Goal: Transaction & Acquisition: Purchase product/service

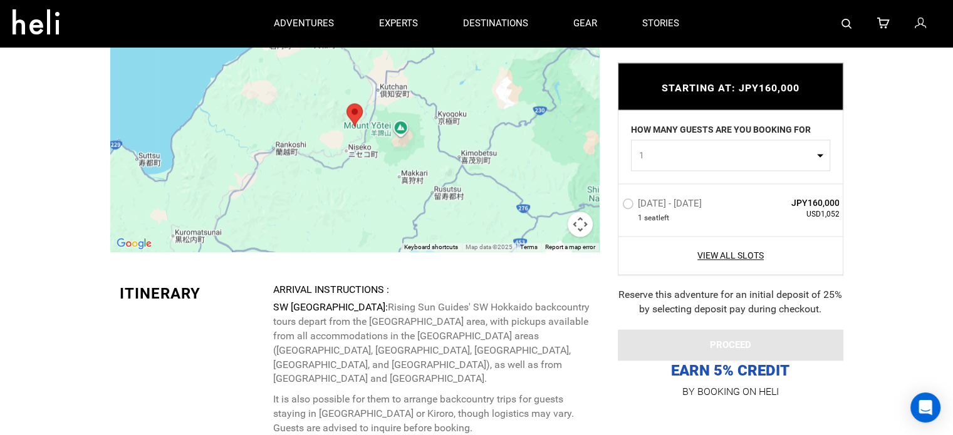
scroll to position [1729, 0]
click at [578, 212] on button "Map camera controls" at bounding box center [580, 224] width 25 height 25
click at [481, 181] on button "Move left" at bounding box center [486, 193] width 25 height 25
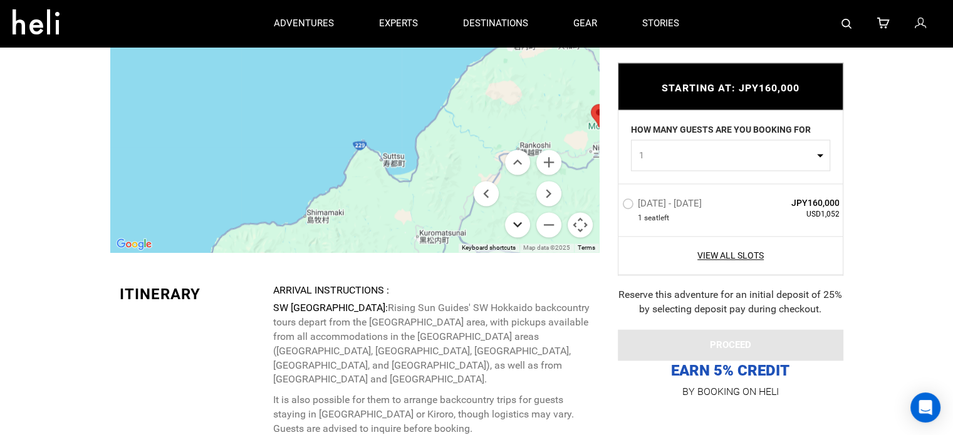
click at [517, 212] on button "Move down" at bounding box center [517, 224] width 25 height 25
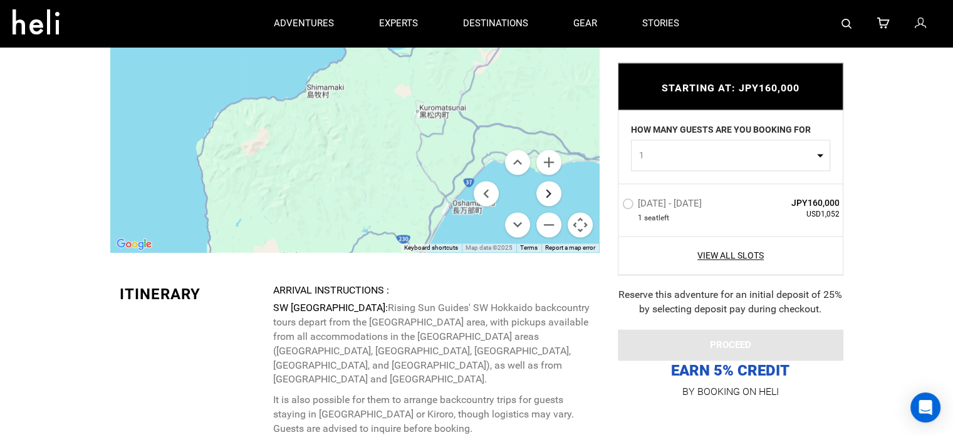
click at [546, 181] on button "Move right" at bounding box center [548, 193] width 25 height 25
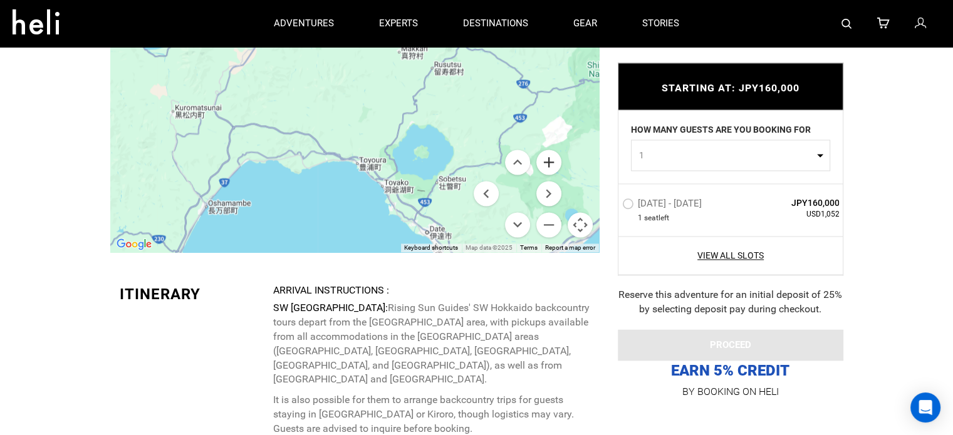
click at [551, 150] on button "Zoom in" at bounding box center [548, 162] width 25 height 25
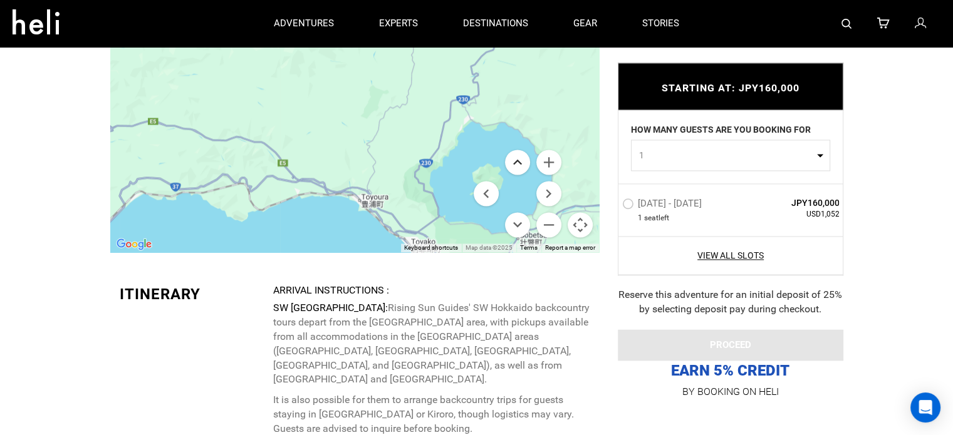
click at [519, 150] on button "Move up" at bounding box center [517, 162] width 25 height 25
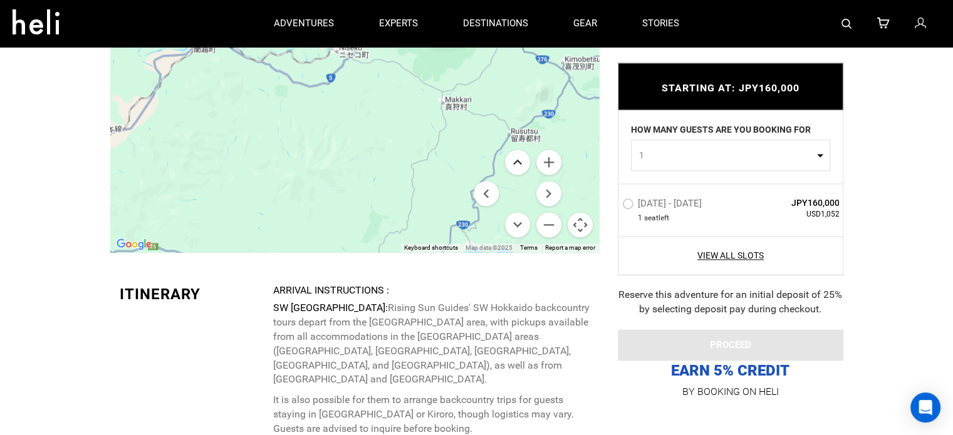
click at [519, 150] on button "Move up" at bounding box center [517, 162] width 25 height 25
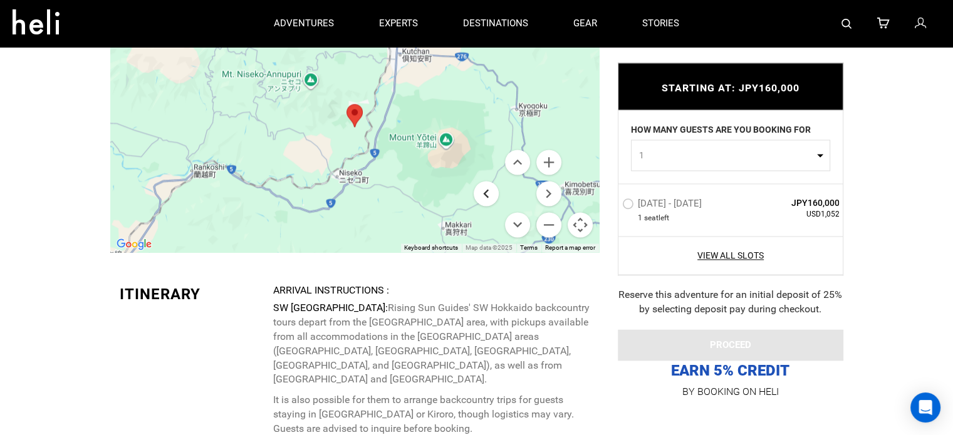
click at [481, 182] on button "Move left" at bounding box center [486, 193] width 25 height 25
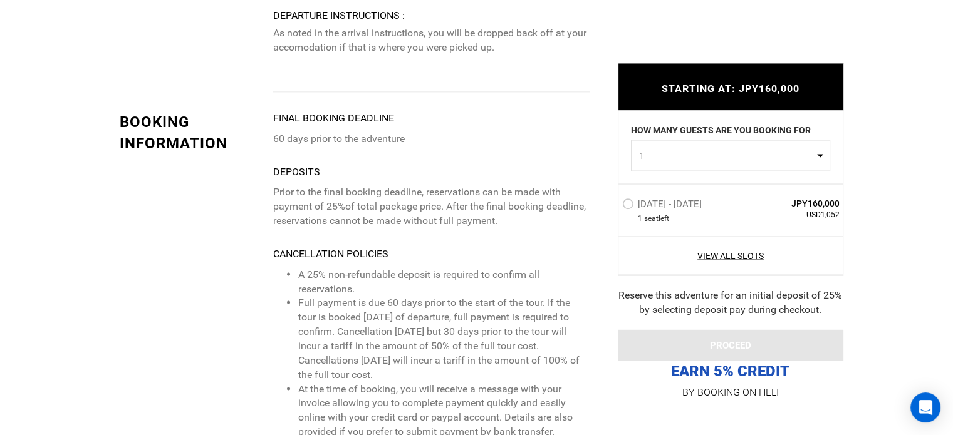
scroll to position [2307, 0]
click at [625, 203] on label "Jan 27 - Jan 27, 2026" at bounding box center [663, 205] width 83 height 15
click at [613, 203] on input "Jan 27 - Jan 27, 2026" at bounding box center [613, 209] width 0 height 27
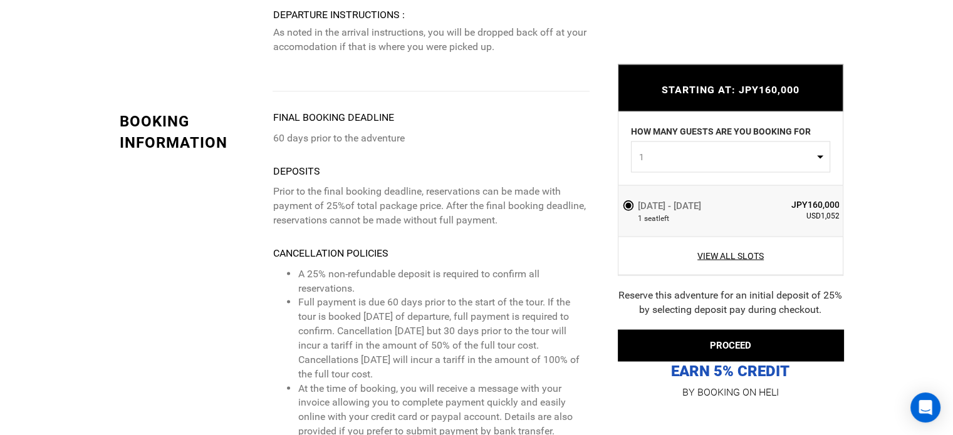
click at [693, 163] on span "1" at bounding box center [726, 156] width 175 height 13
click at [609, 148] on div "STARTING AT: JPY160,000 STARTING AT: JPY160,000 HOW MANY GUESTS ARE YOU BOOKING…" at bounding box center [721, 223] width 244 height 356
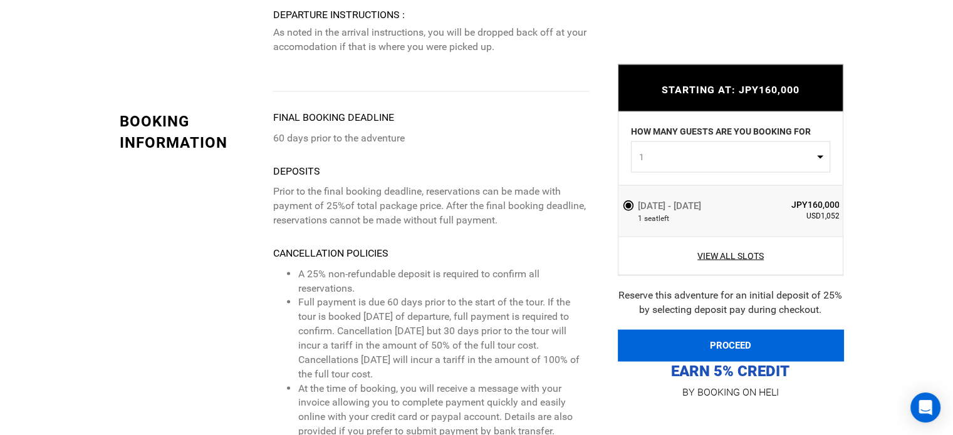
click at [709, 343] on button "PROCEED" at bounding box center [731, 345] width 226 height 31
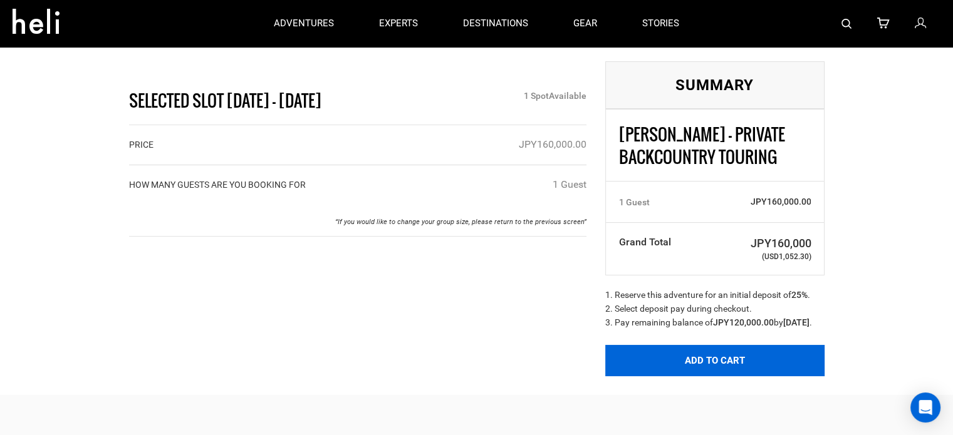
click at [670, 364] on button "Add to Cart" at bounding box center [714, 360] width 219 height 31
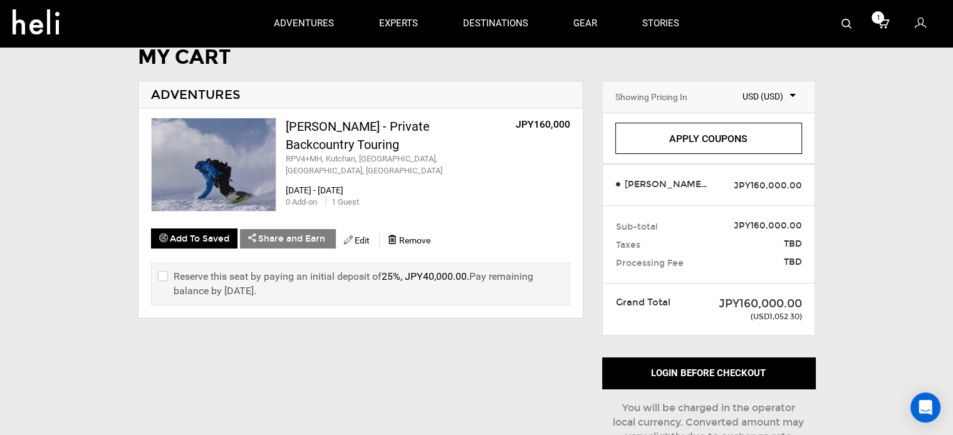
scroll to position [39, 0]
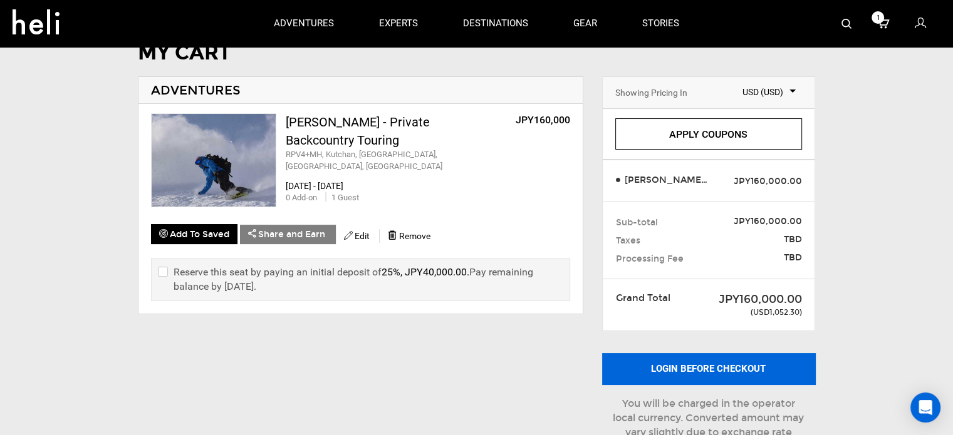
click at [717, 368] on button "Login before checkout" at bounding box center [708, 368] width 213 height 31
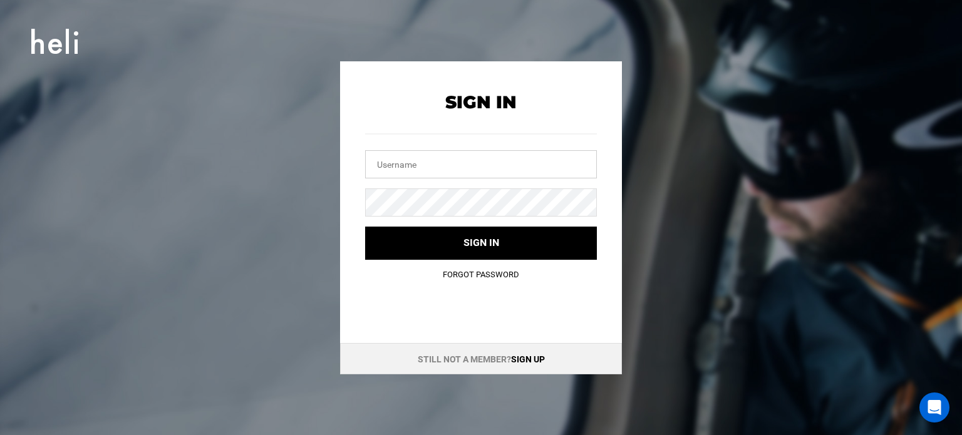
type input "[EMAIL_ADDRESS][DOMAIN_NAME]"
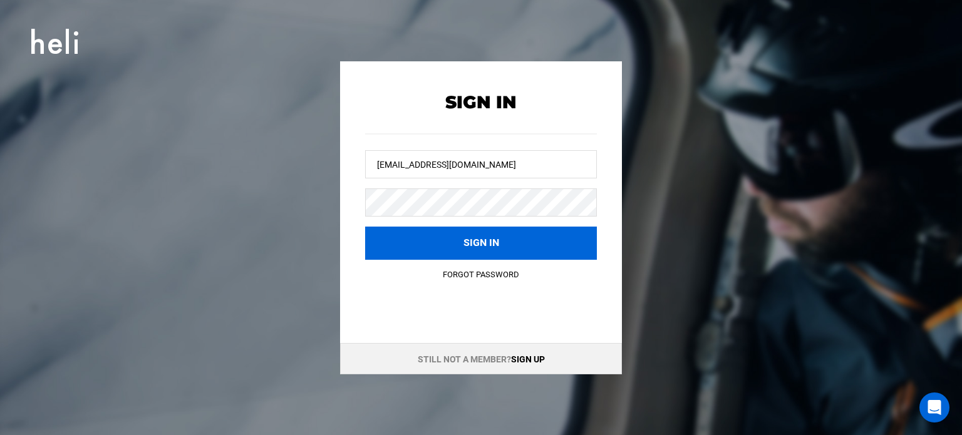
click at [489, 241] on button "Sign in" at bounding box center [481, 243] width 232 height 33
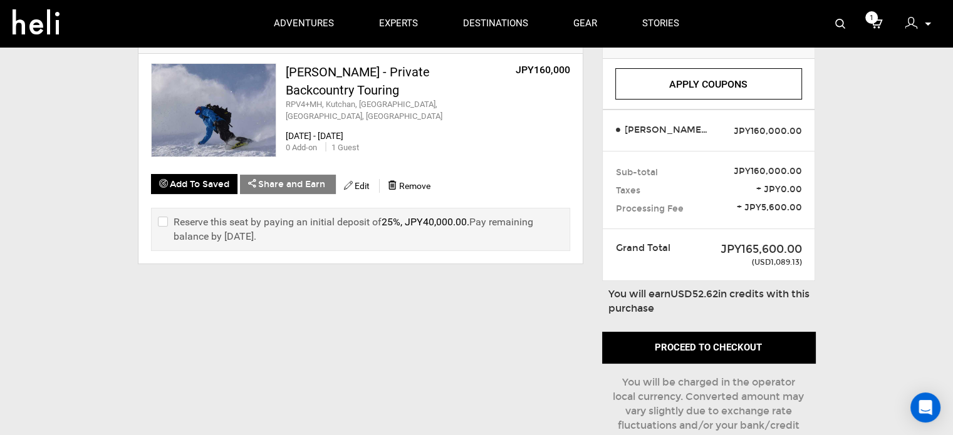
scroll to position [90, 0]
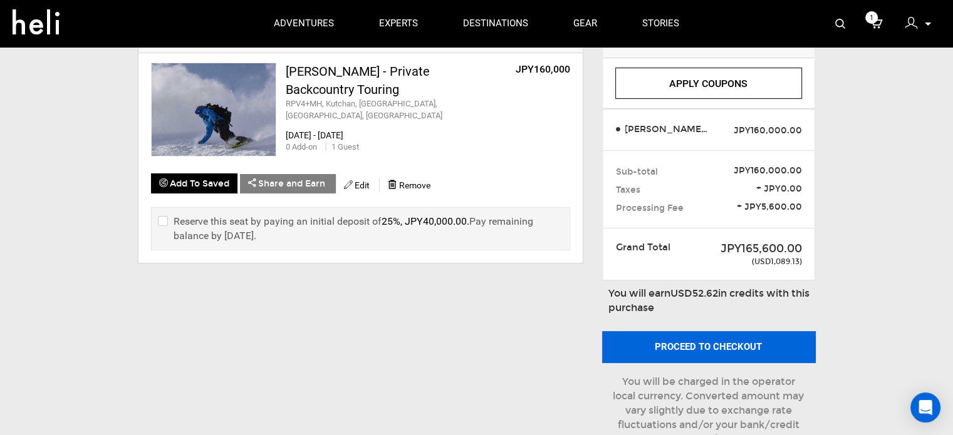
click at [704, 347] on button "Proceed to checkout" at bounding box center [708, 346] width 213 height 31
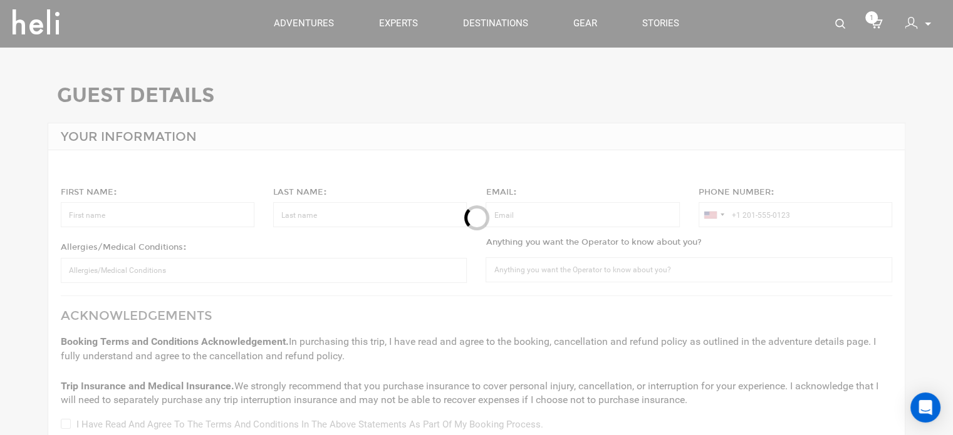
type input "Henry"
type input "Kvietok"
type input "[EMAIL_ADDRESS][DOMAIN_NAME]"
type input "+1 303-552-4066"
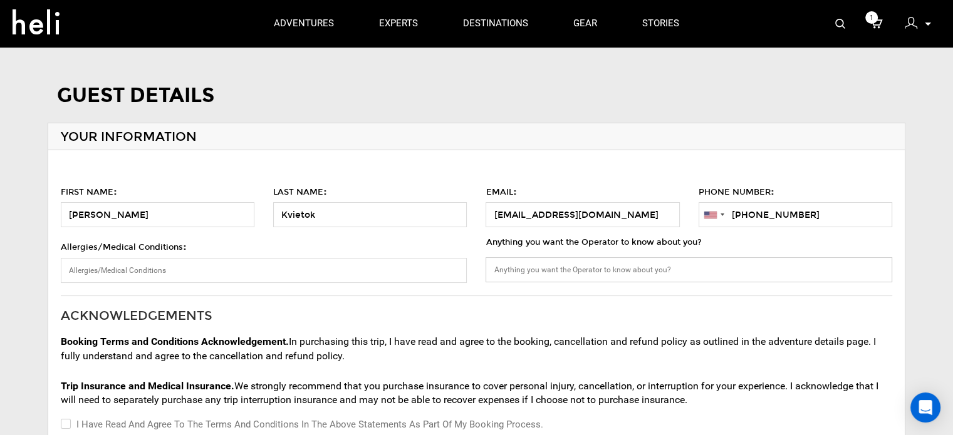
click at [539, 262] on input "Anything you want the Operator to know about you?" at bounding box center [689, 270] width 406 height 25
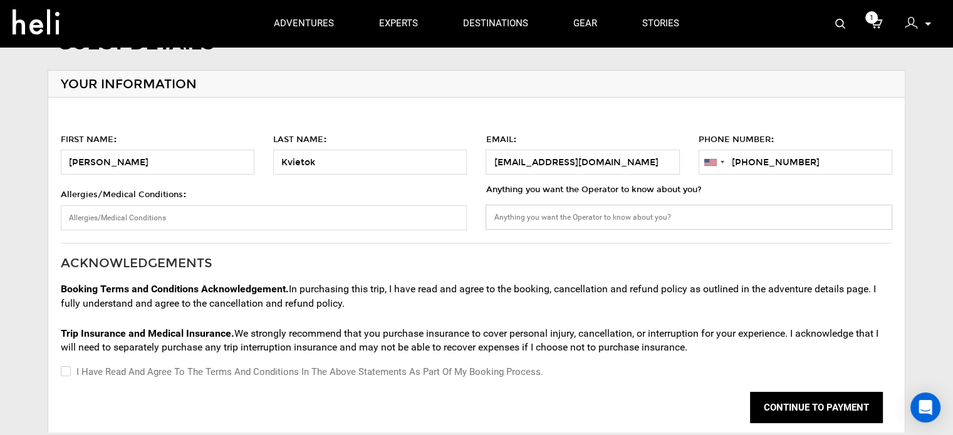
scroll to position [53, 0]
click at [69, 378] on label "I have read and agree to the terms and conditions in the above statements as pa…" at bounding box center [302, 371] width 482 height 15
click at [69, 378] on input "I have read and agree to the terms and conditions in the above statements as pa…" at bounding box center [65, 371] width 8 height 15
checkbox input "true"
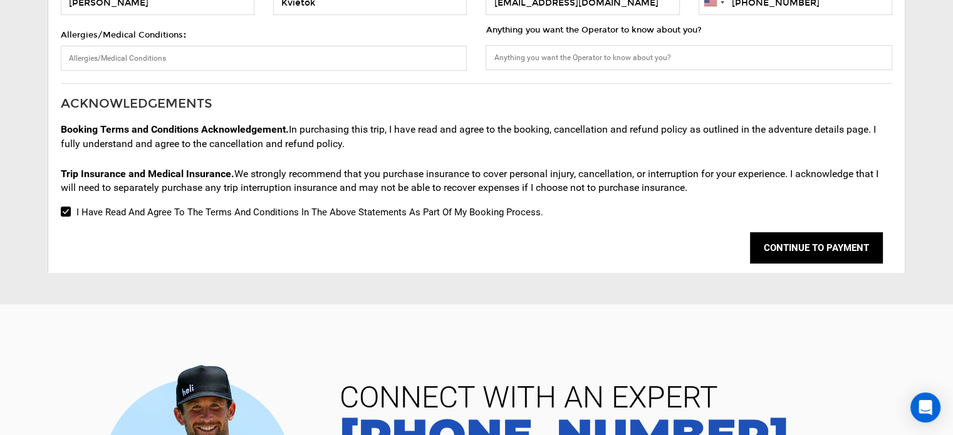
scroll to position [226, 0]
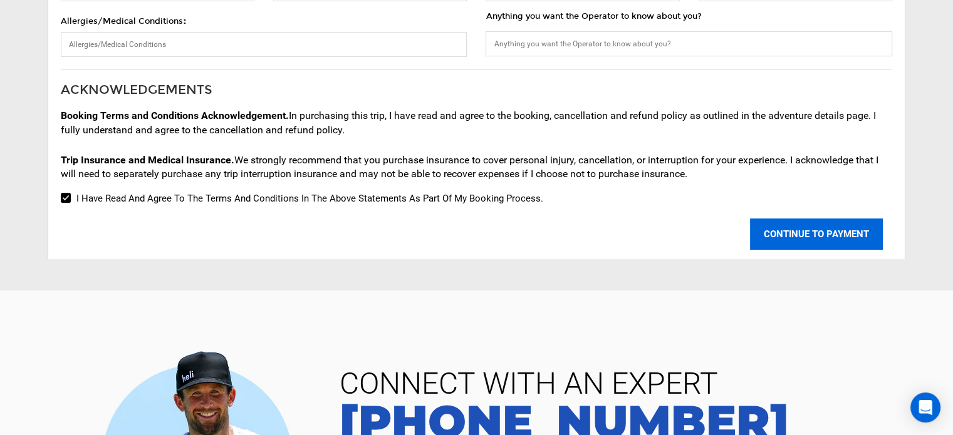
click at [798, 227] on button "CONTINUE TO PAYMENT" at bounding box center [816, 234] width 133 height 31
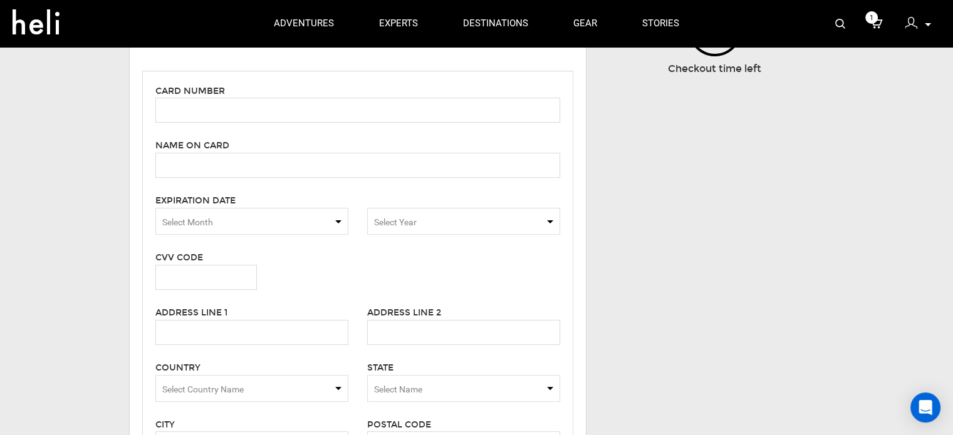
scroll to position [256, 0]
click at [286, 110] on input "text" at bounding box center [357, 110] width 405 height 25
type input "4147202560628131"
type input "[PERSON_NAME]"
type input "334"
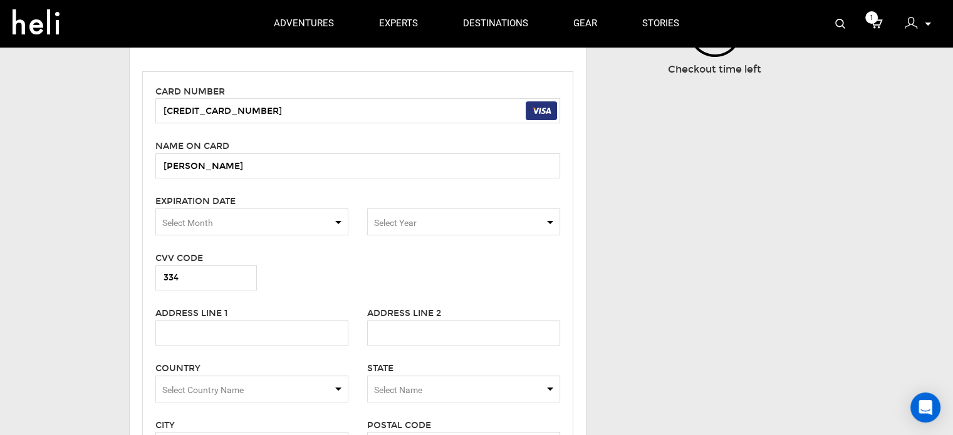
click at [313, 215] on span "Select Month" at bounding box center [251, 222] width 193 height 27
click at [188, 286] on span "08" at bounding box center [252, 287] width 192 height 25
click at [446, 211] on span "Select Year" at bounding box center [463, 222] width 193 height 27
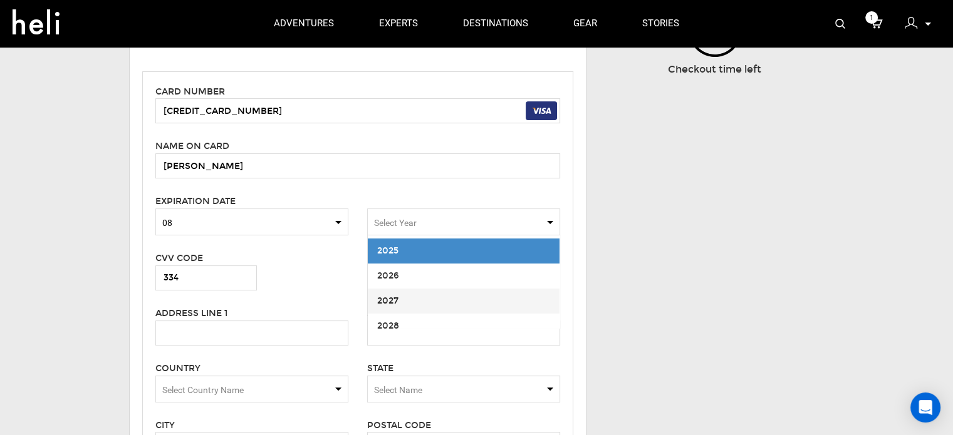
click at [403, 300] on span "2027" at bounding box center [464, 301] width 192 height 25
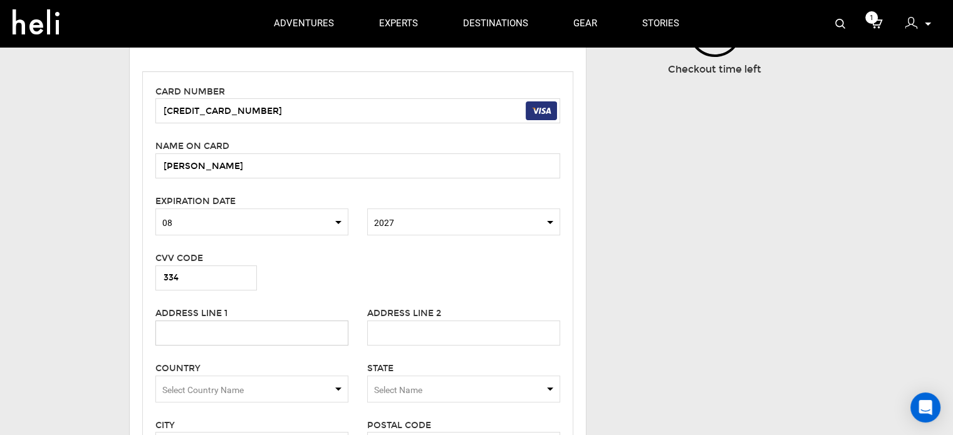
click at [272, 338] on input "text" at bounding box center [251, 333] width 193 height 25
click at [242, 334] on input "2931 Broadway St. Unit A" at bounding box center [251, 333] width 193 height 25
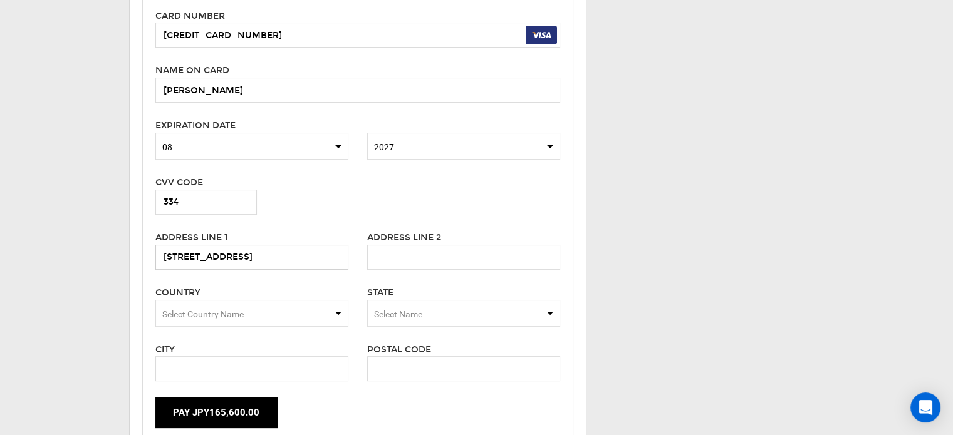
scroll to position [339, 0]
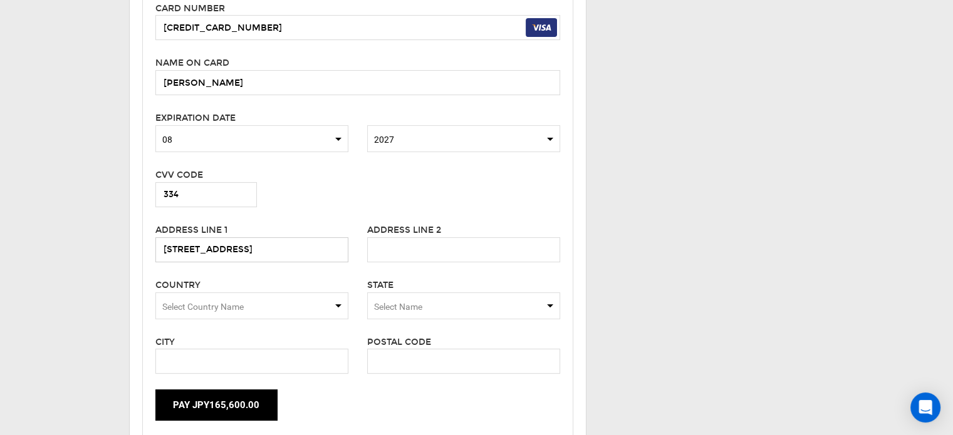
type input "2931 Broadway St"
type input "Unit A"
click at [295, 299] on span "Select Country Name" at bounding box center [251, 306] width 193 height 27
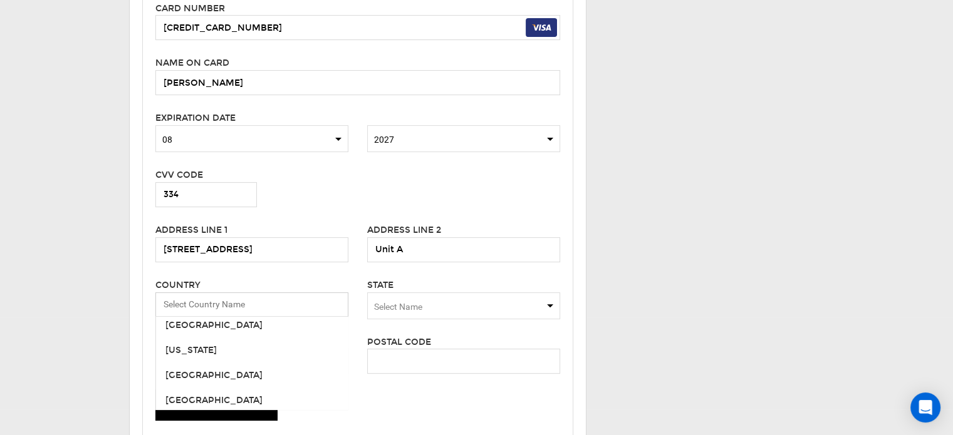
scroll to position [0, 0]
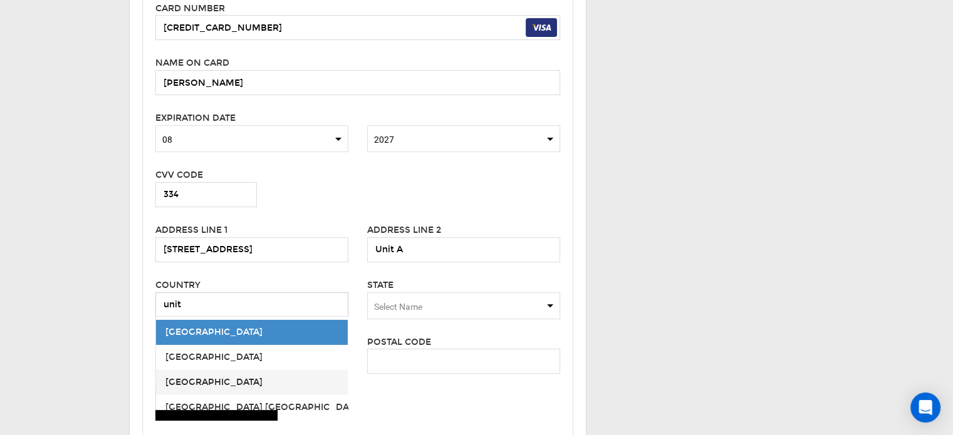
type input "unit"
click at [193, 383] on span "United States" at bounding box center [213, 382] width 97 height 11
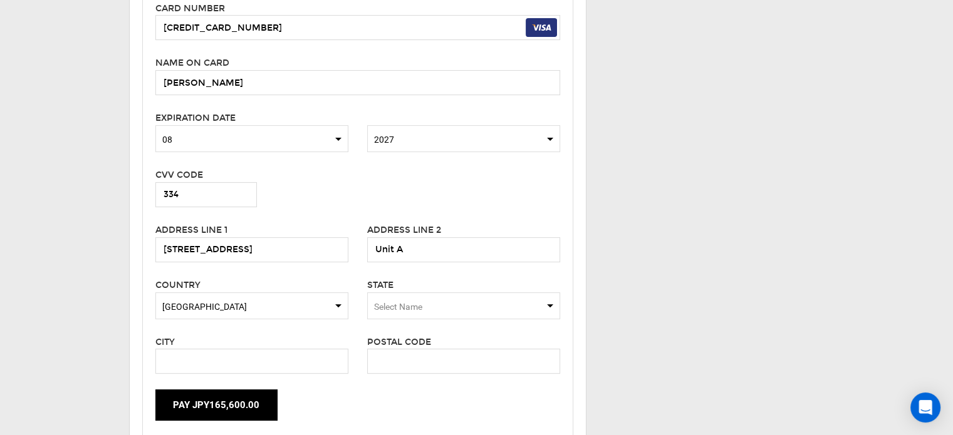
click at [421, 306] on span "Select Name" at bounding box center [398, 307] width 48 height 10
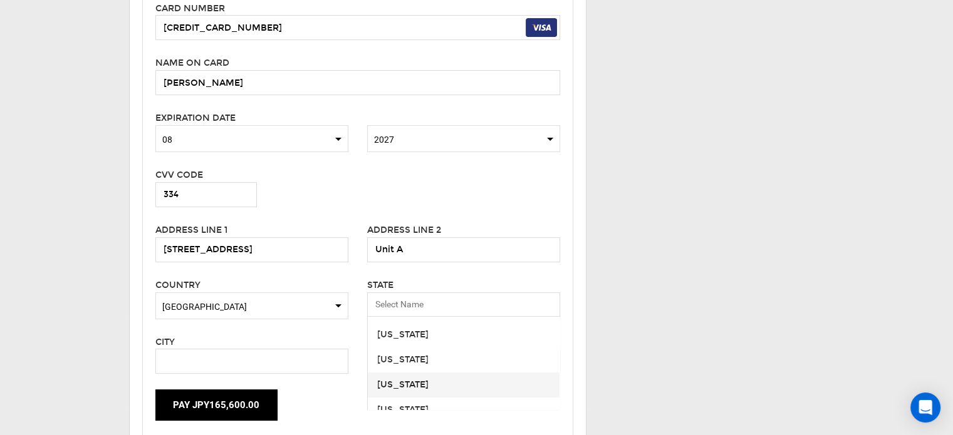
click at [414, 383] on div "Colorado" at bounding box center [463, 385] width 173 height 13
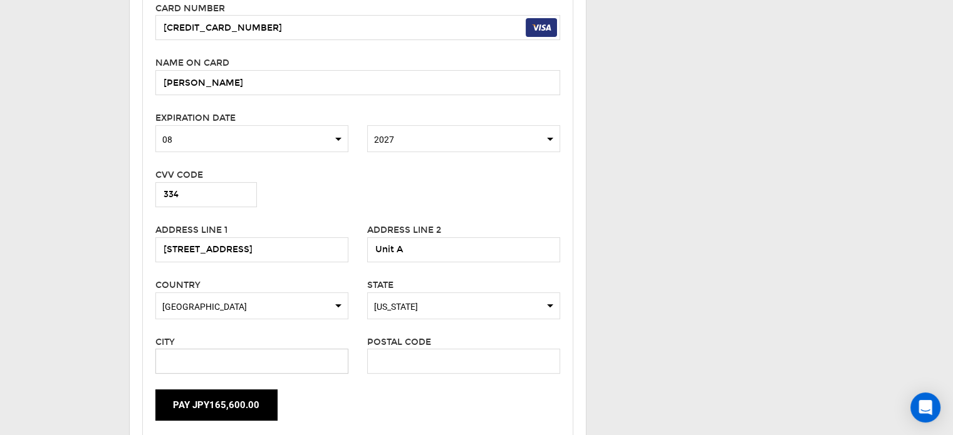
click at [315, 357] on input "text" at bounding box center [251, 361] width 193 height 25
type input "Boulder"
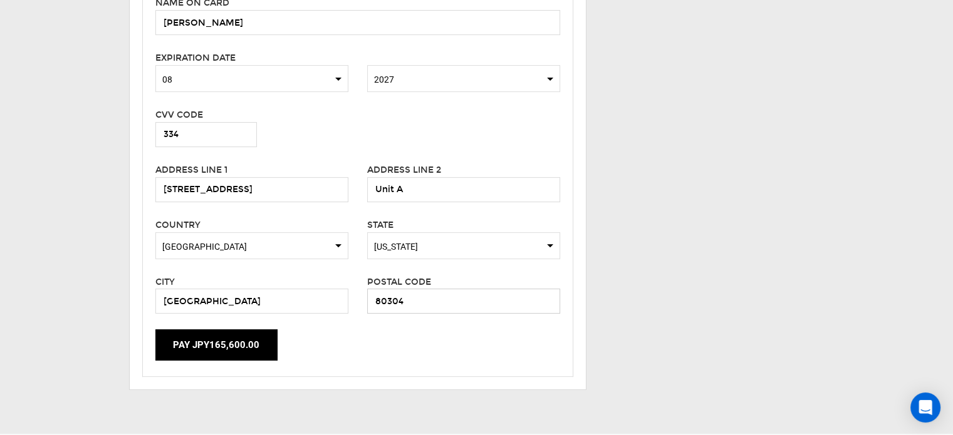
scroll to position [400, 0]
type input "80304"
click at [213, 344] on button "Pay JPY165,600.00" at bounding box center [216, 344] width 122 height 31
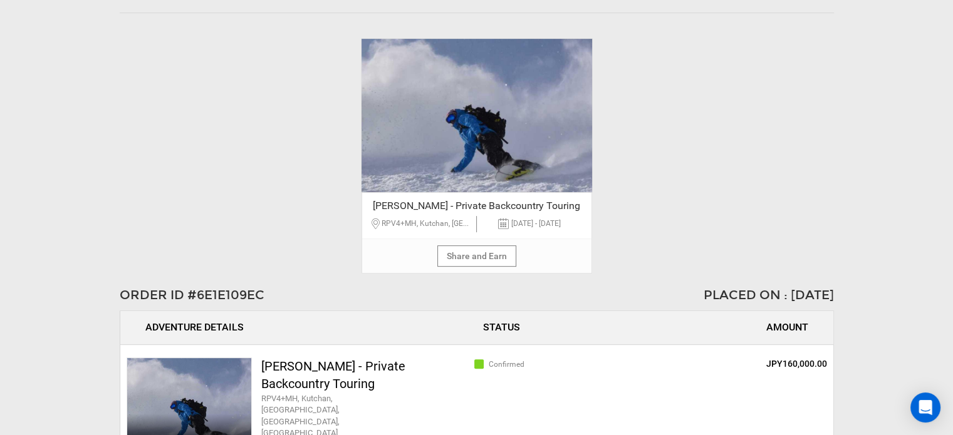
scroll to position [432, 0]
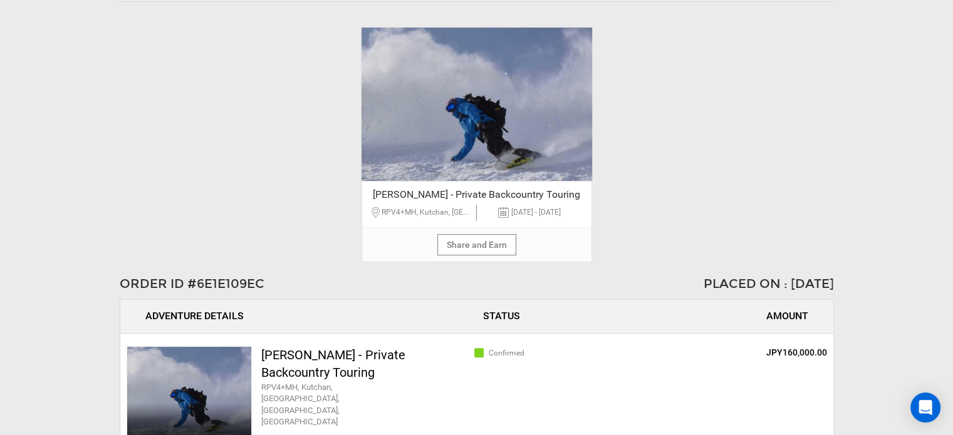
click at [454, 239] on div "[PERSON_NAME] - Private Backcountry Touring RPV4+MH, [GEOGRAPHIC_DATA], [GEOGRA…" at bounding box center [477, 222] width 231 height 82
click at [467, 242] on div "[PERSON_NAME] - Private Backcountry Touring RPV4+MH, [GEOGRAPHIC_DATA], [GEOGRA…" at bounding box center [477, 222] width 231 height 82
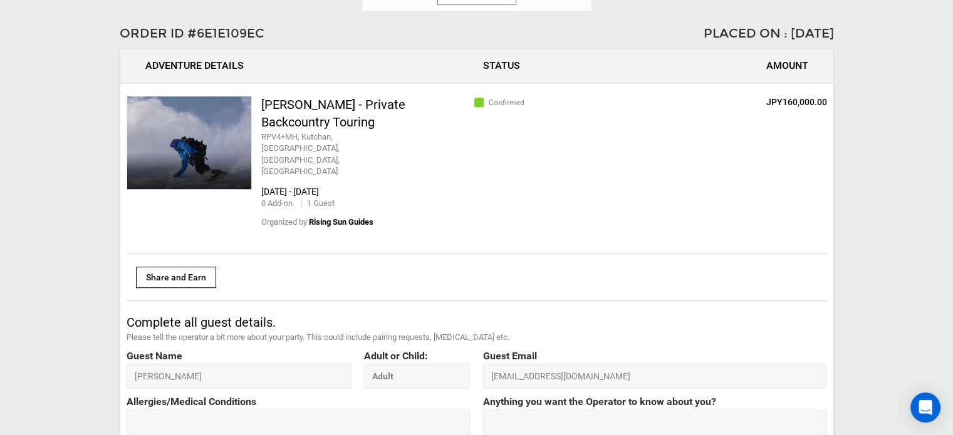
scroll to position [866, 0]
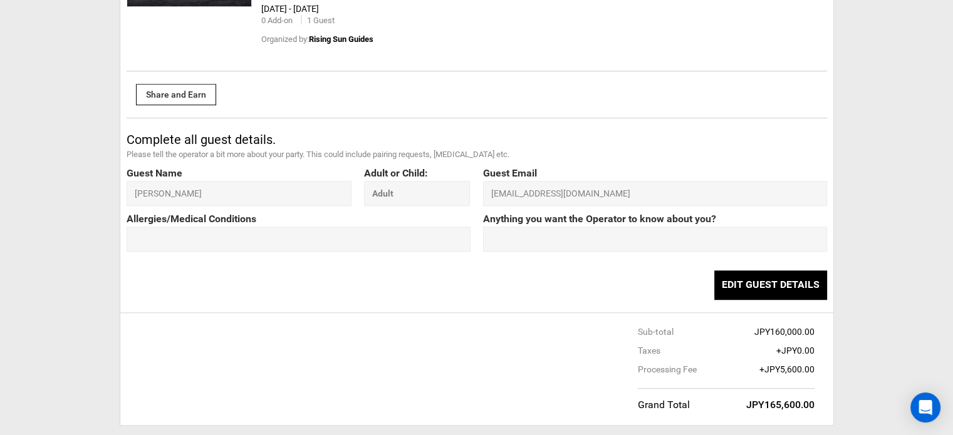
click at [193, 84] on div "Share and Earn COPY LINK" at bounding box center [176, 94] width 80 height 21
click at [184, 122] on icon at bounding box center [189, 127] width 36 height 11
type textarea "Backcountry ski and splitboard touring is the specialty of Rising Sun Guides. T…"
type input "[URL][DOMAIN_NAME]"
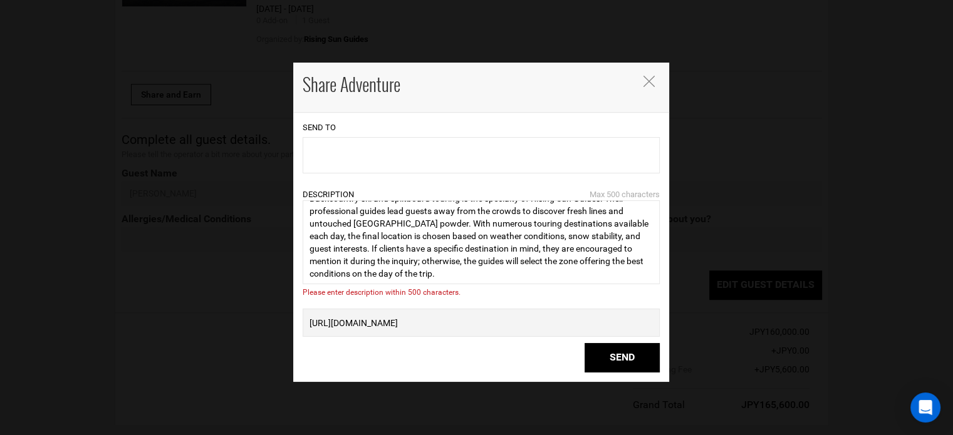
scroll to position [0, 0]
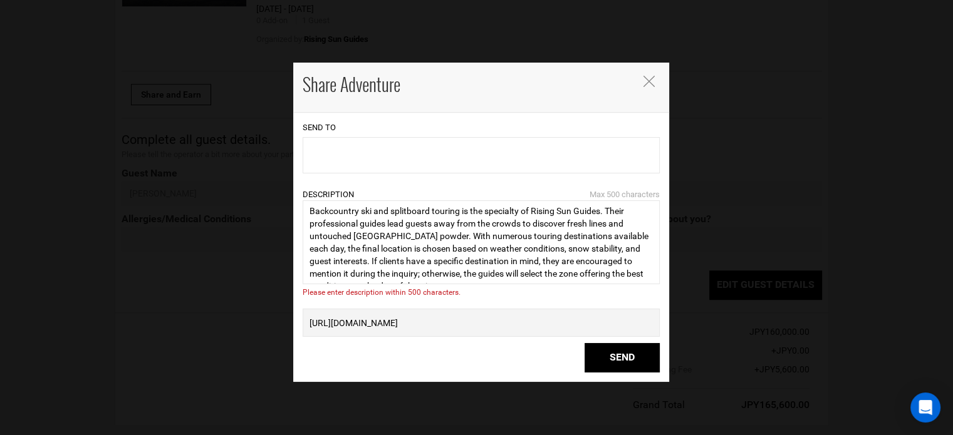
click at [649, 83] on icon "Close" at bounding box center [649, 81] width 11 height 11
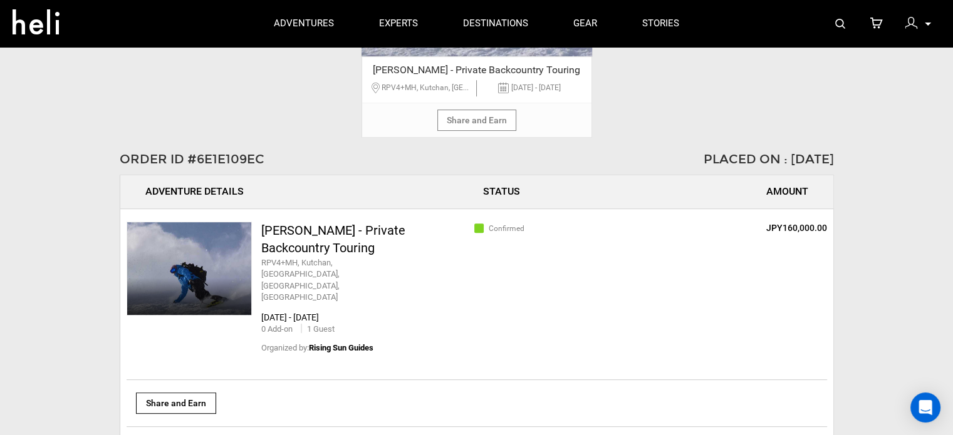
scroll to position [529, 0]
